Goal: Task Accomplishment & Management: Manage account settings

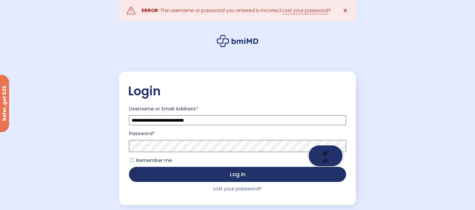
click at [329, 149] on button "Show password" at bounding box center [326, 155] width 34 height 21
click at [129, 167] on button "Log in" at bounding box center [237, 174] width 217 height 15
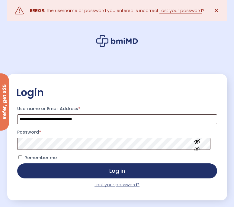
click at [129, 185] on link "Lost your password?" at bounding box center [116, 185] width 45 height 6
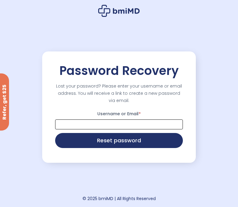
click at [136, 126] on input "Username or Email *" at bounding box center [119, 125] width 128 height 10
type input "**********"
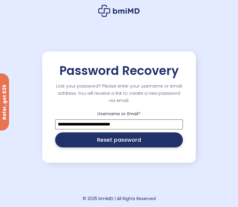
click at [120, 142] on button "Reset password" at bounding box center [119, 140] width 128 height 15
